Goal: Task Accomplishment & Management: Manage account settings

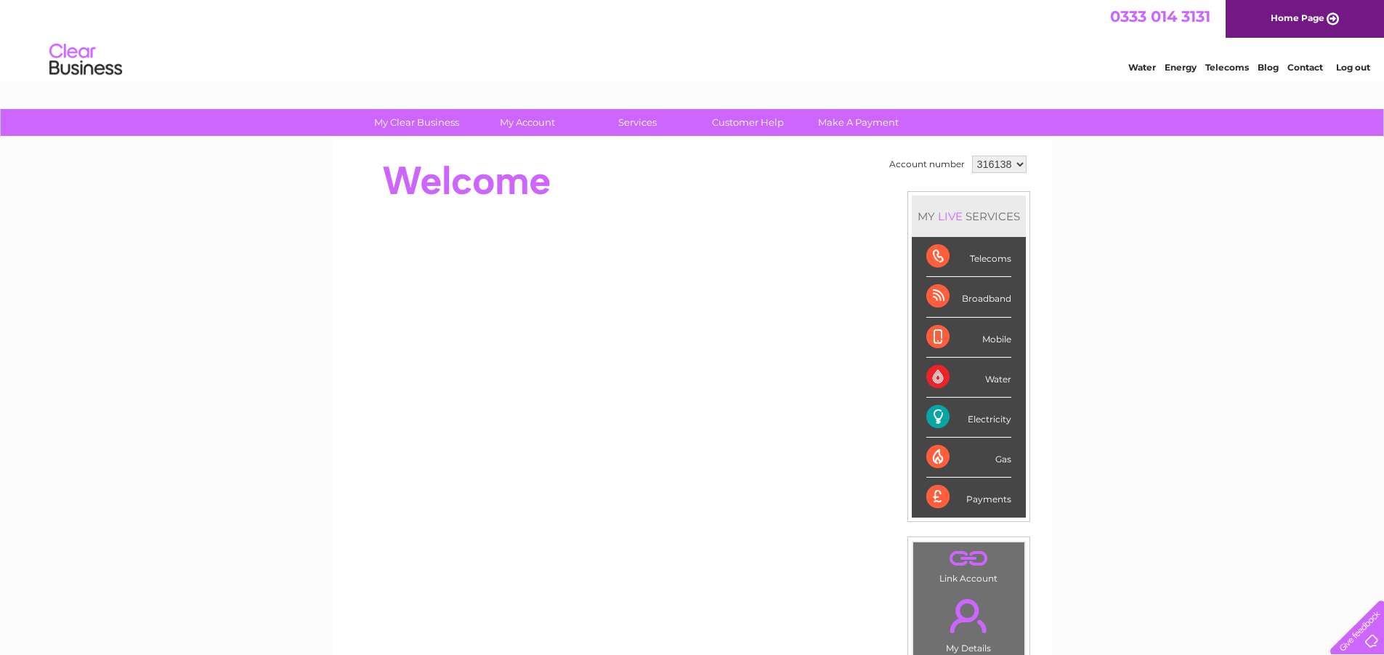
click at [982, 419] on div "Electricity" at bounding box center [968, 417] width 85 height 40
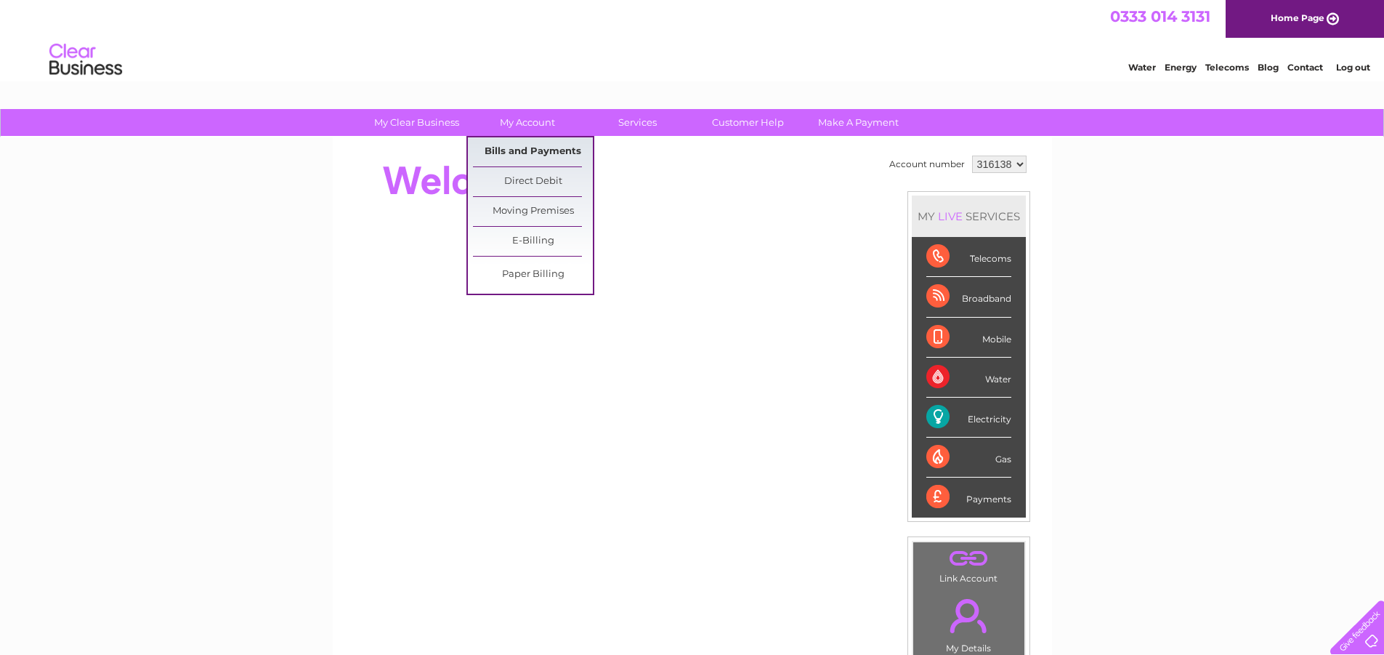
click at [529, 148] on link "Bills and Payments" at bounding box center [533, 151] width 120 height 29
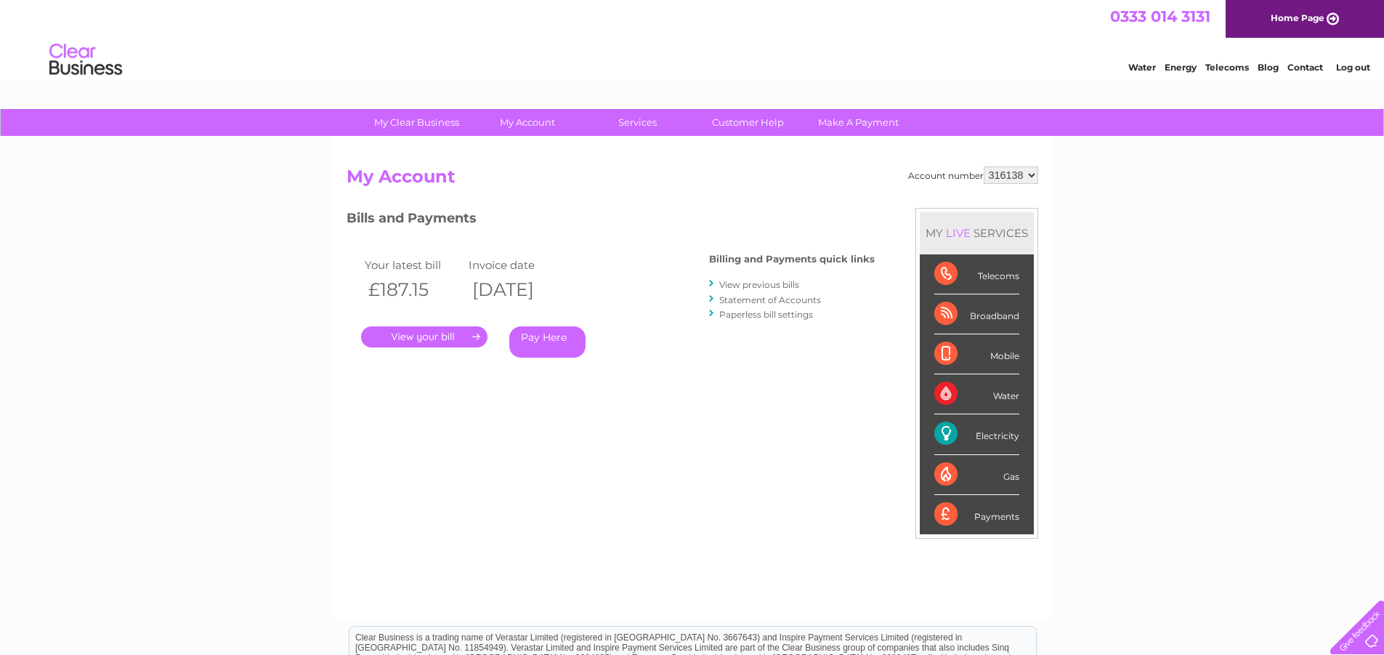
click at [441, 333] on link "." at bounding box center [424, 336] width 126 height 21
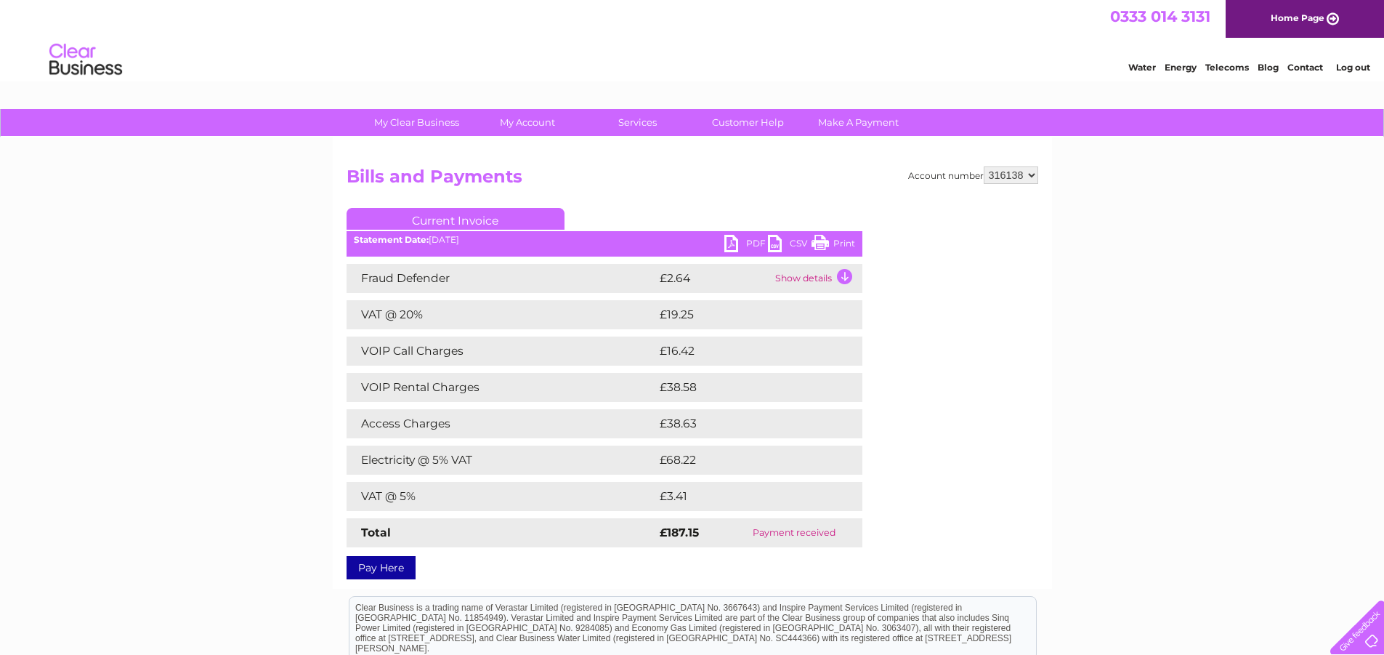
scroll to position [73, 0]
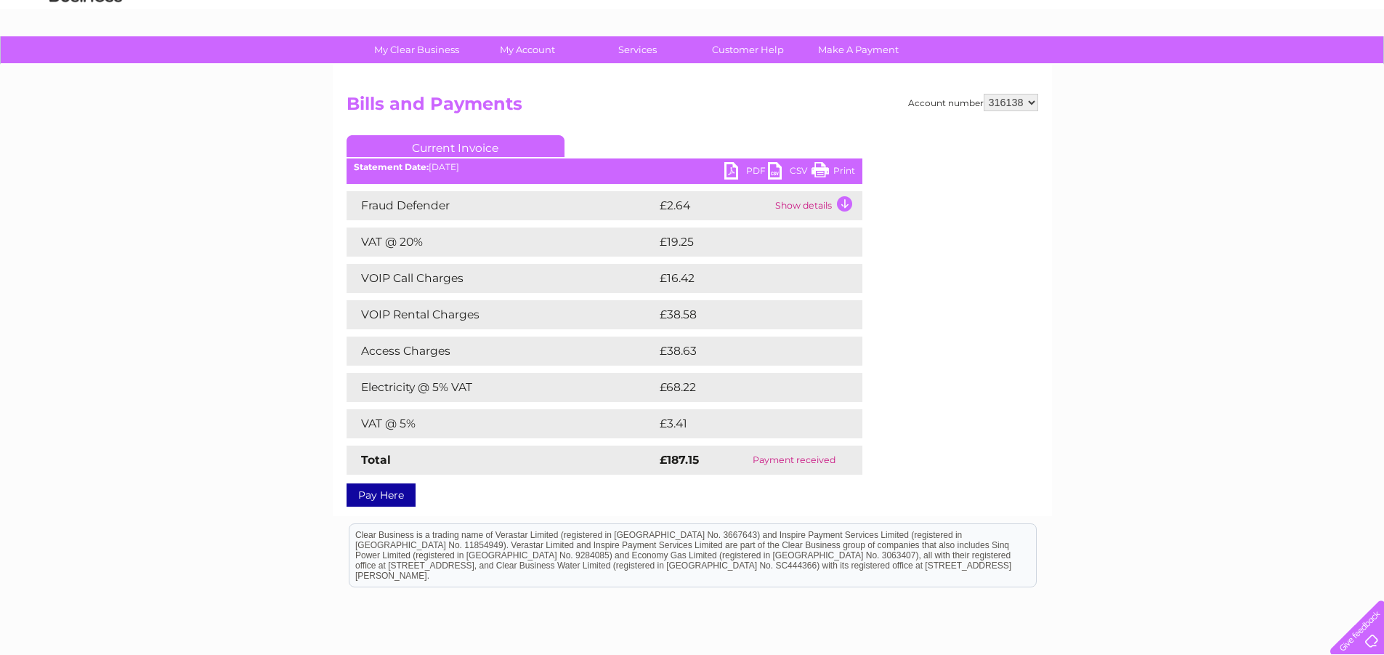
click at [746, 167] on link "PDF" at bounding box center [746, 172] width 44 height 21
